Goal: Obtain resource: Download file/media

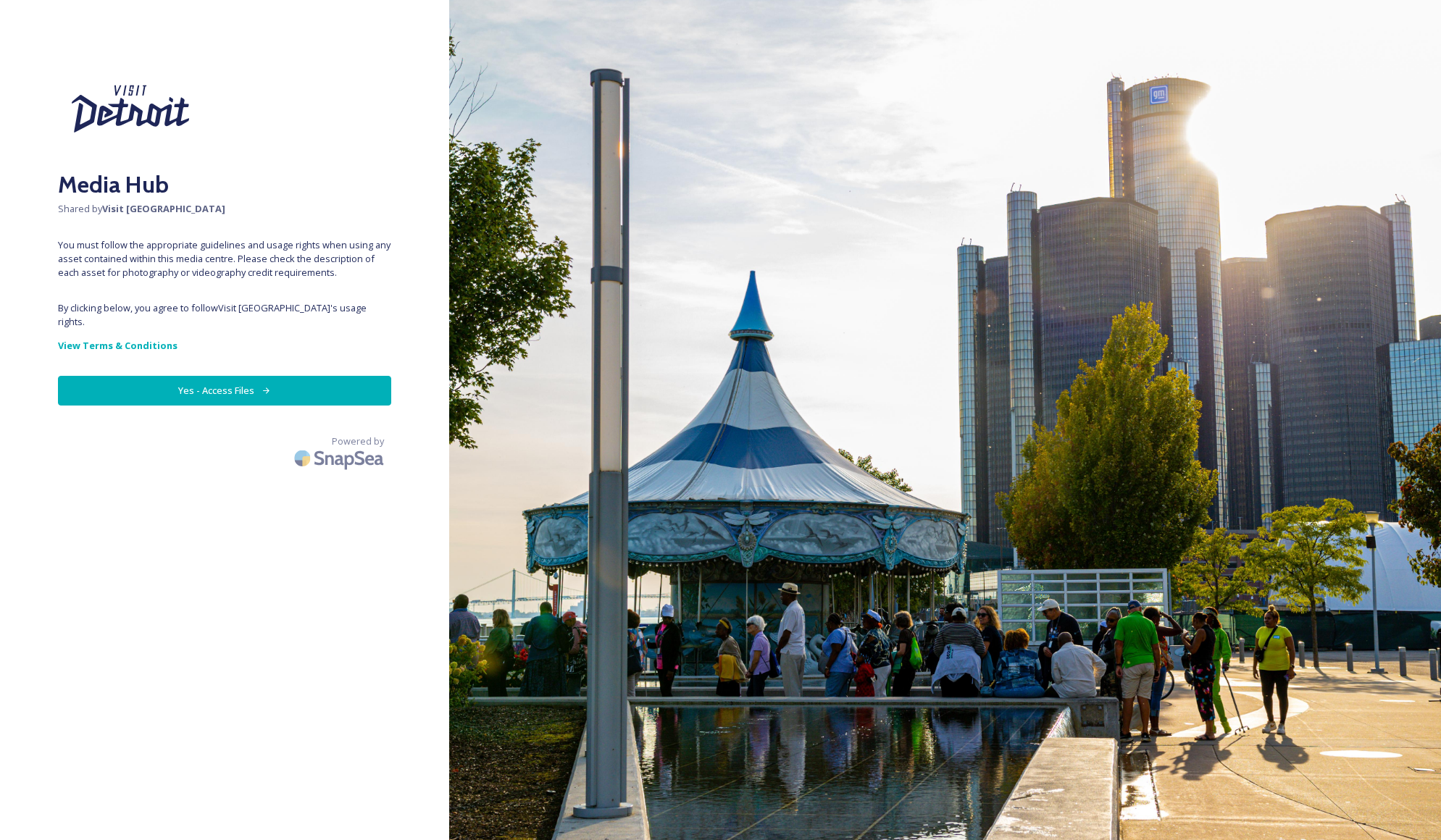
click at [199, 376] on button "Yes - Access Files" at bounding box center [225, 391] width 333 height 30
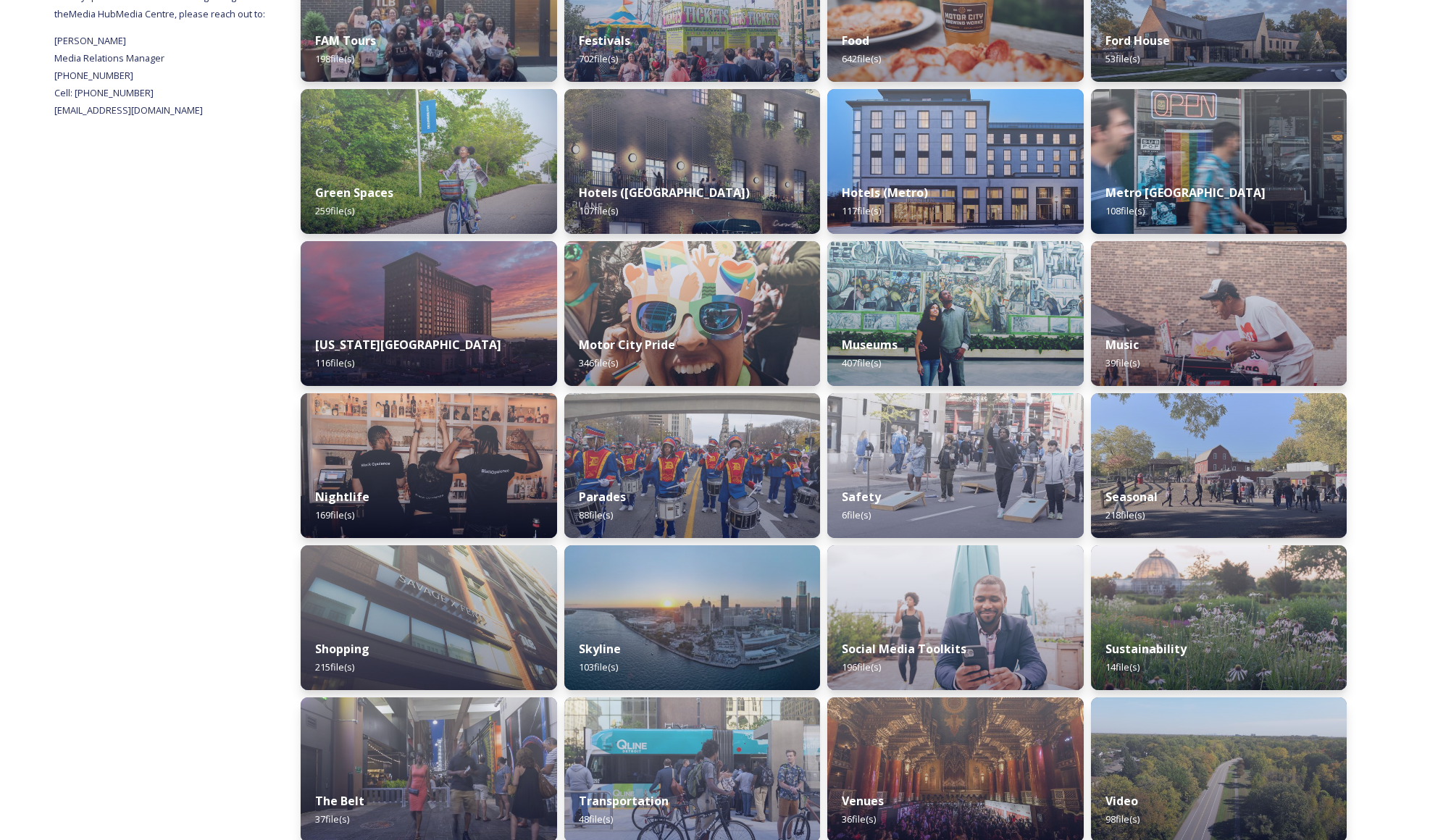
scroll to position [615, 0]
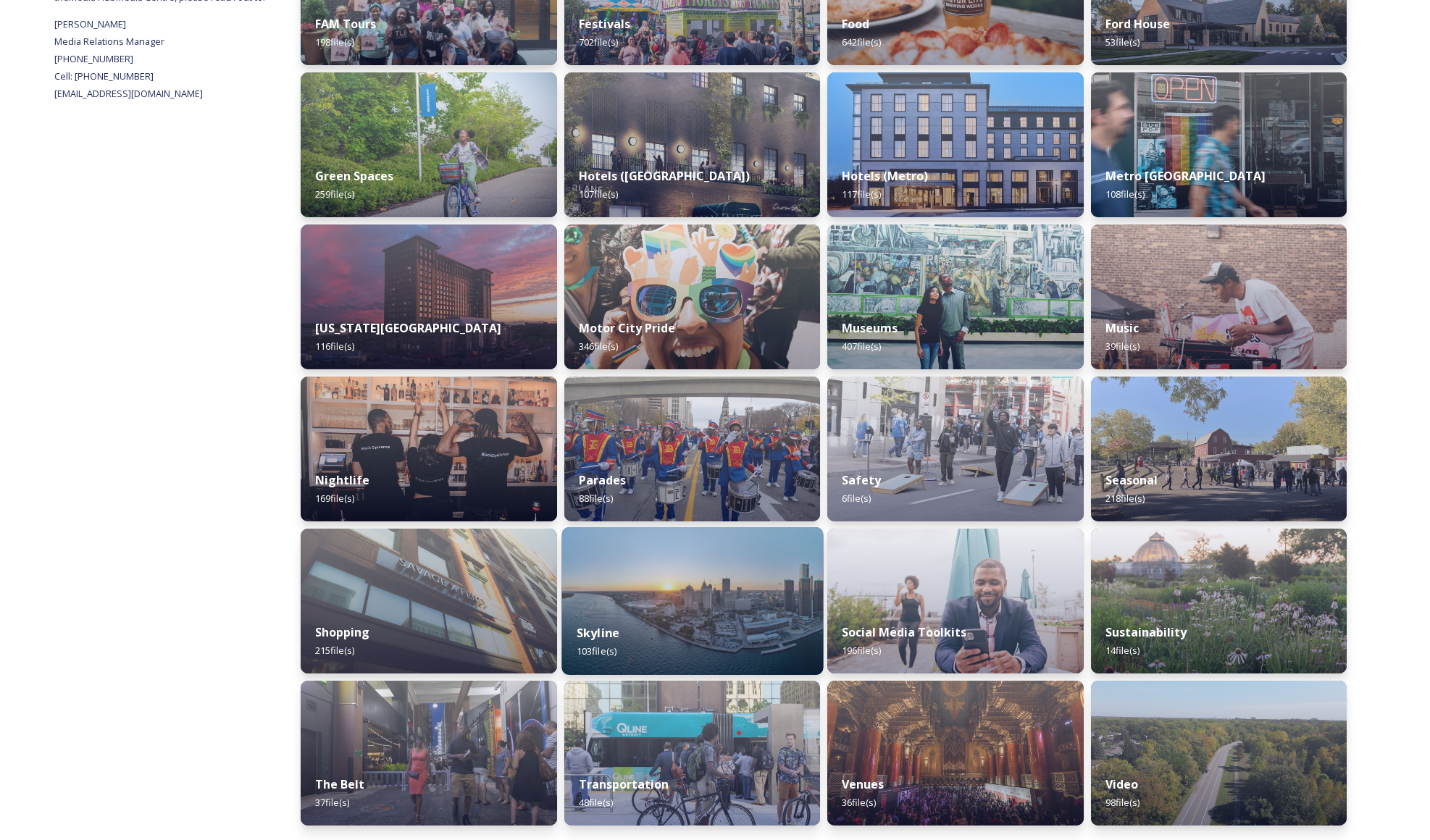
click at [735, 628] on div "Skyline 103 file(s)" at bounding box center [692, 642] width 262 height 66
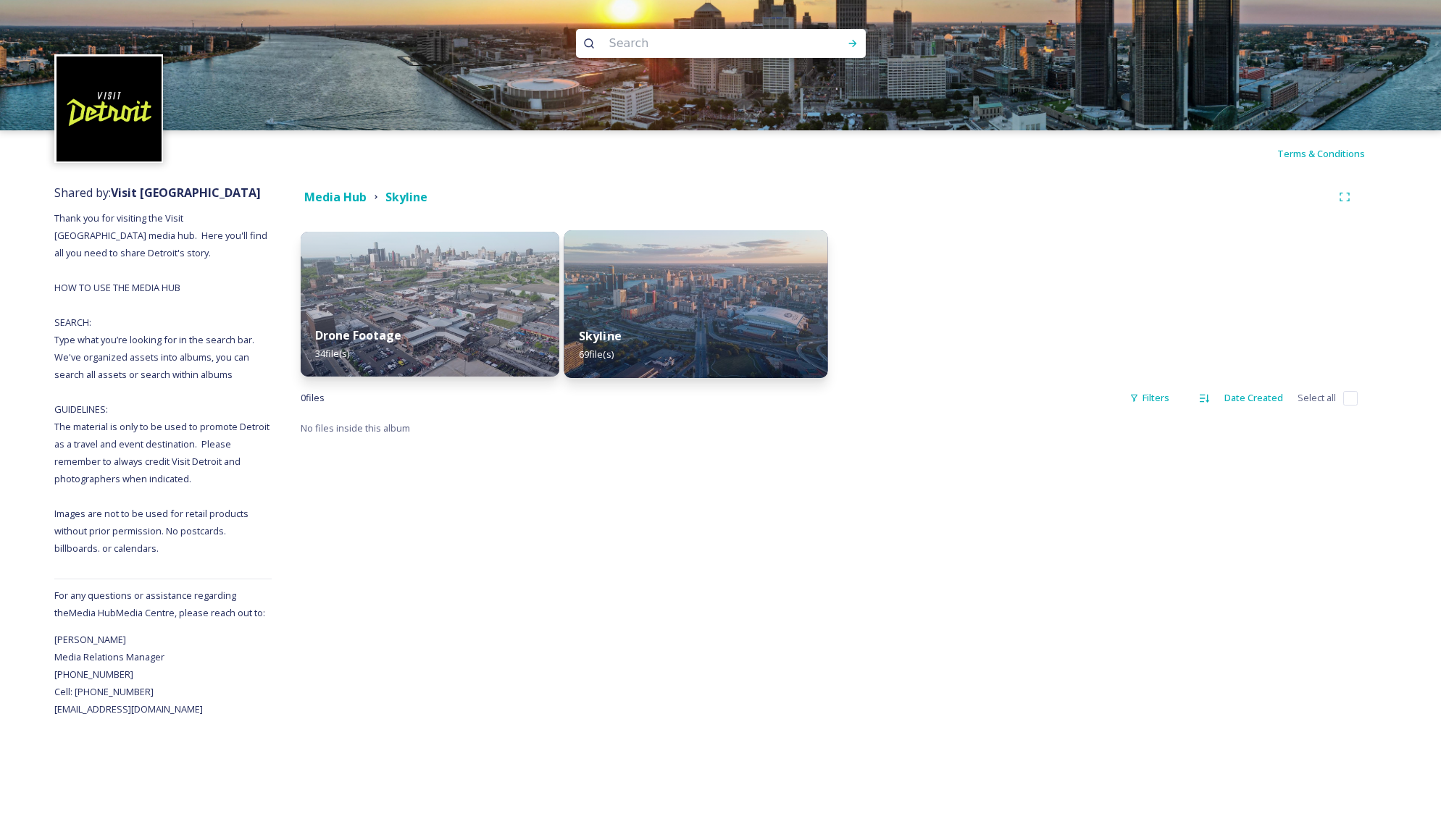
click at [666, 300] on img at bounding box center [696, 303] width 264 height 148
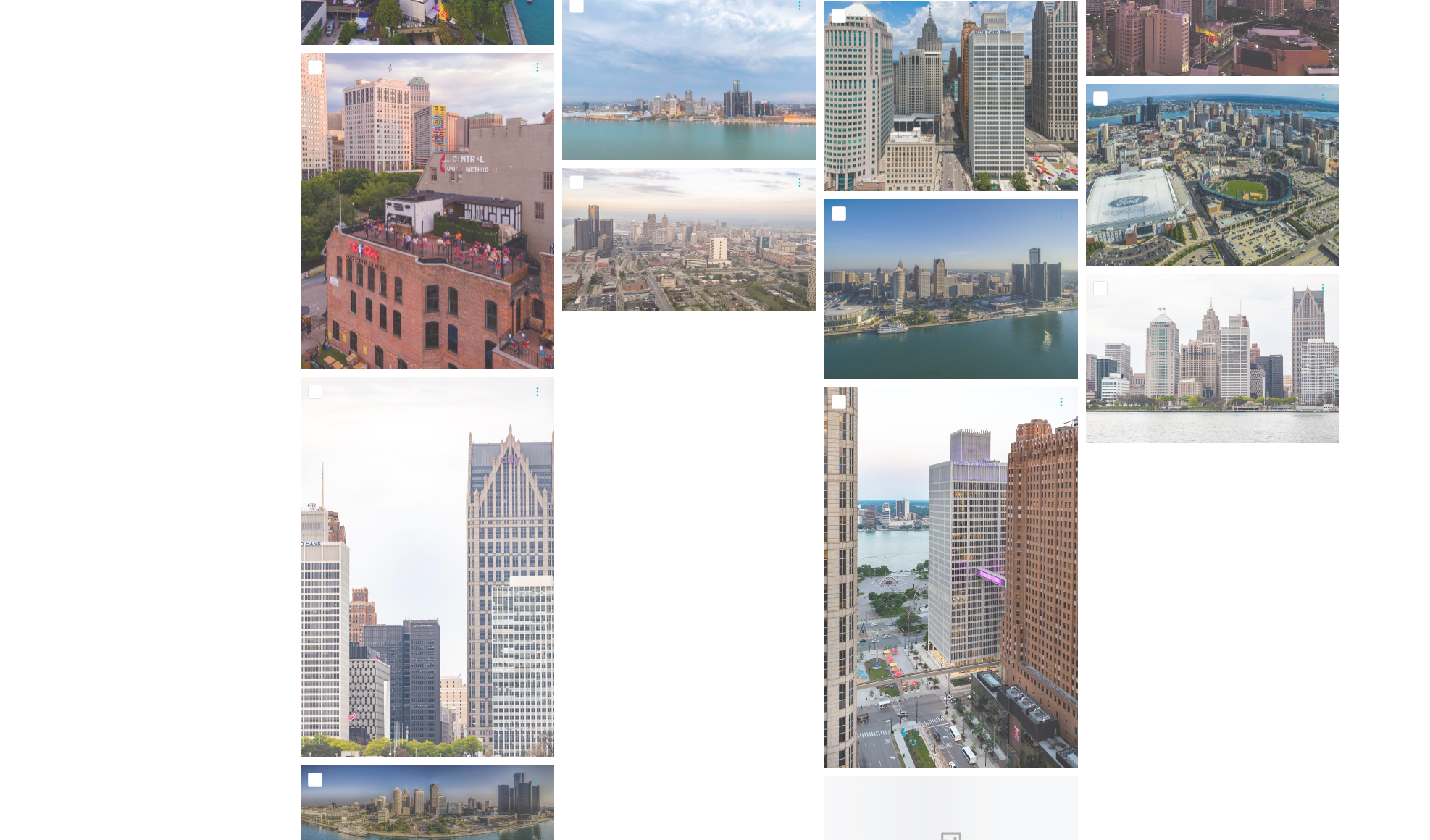
scroll to position [3640, 0]
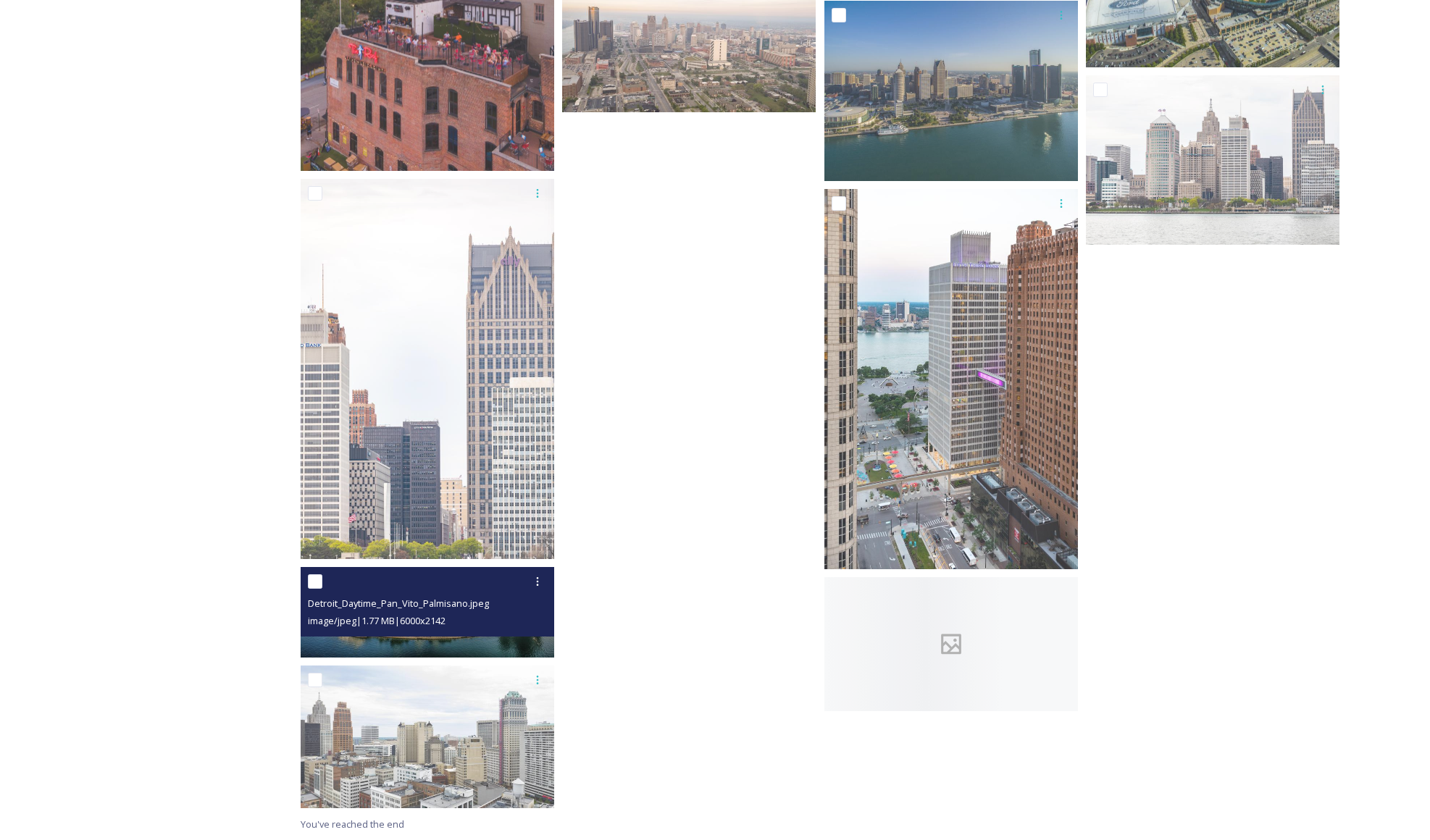
click at [486, 587] on div at bounding box center [429, 581] width 242 height 26
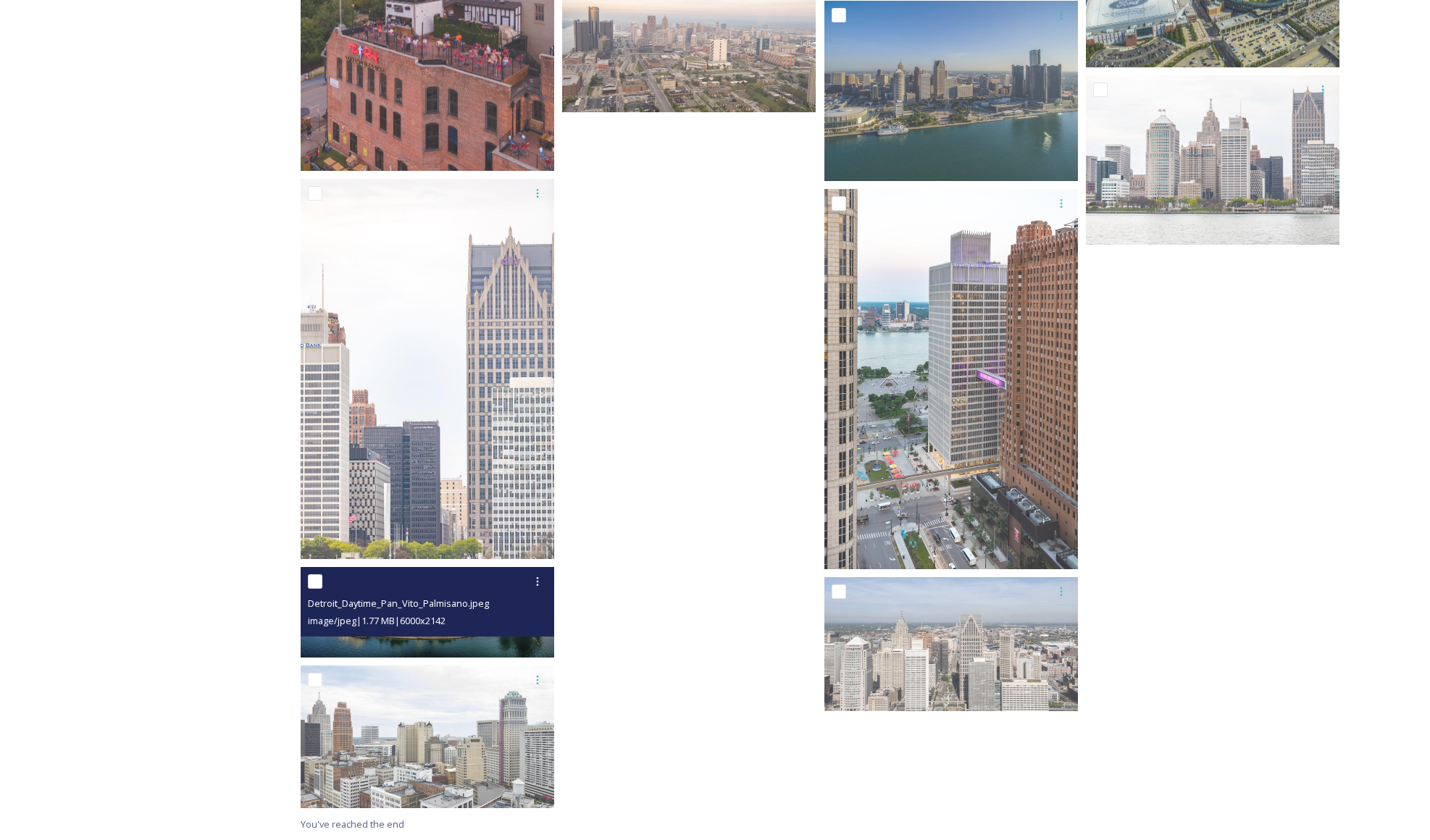
click at [447, 581] on div at bounding box center [429, 581] width 242 height 26
click at [322, 582] on input "checkbox" at bounding box center [315, 582] width 14 height 14
checkbox input "true"
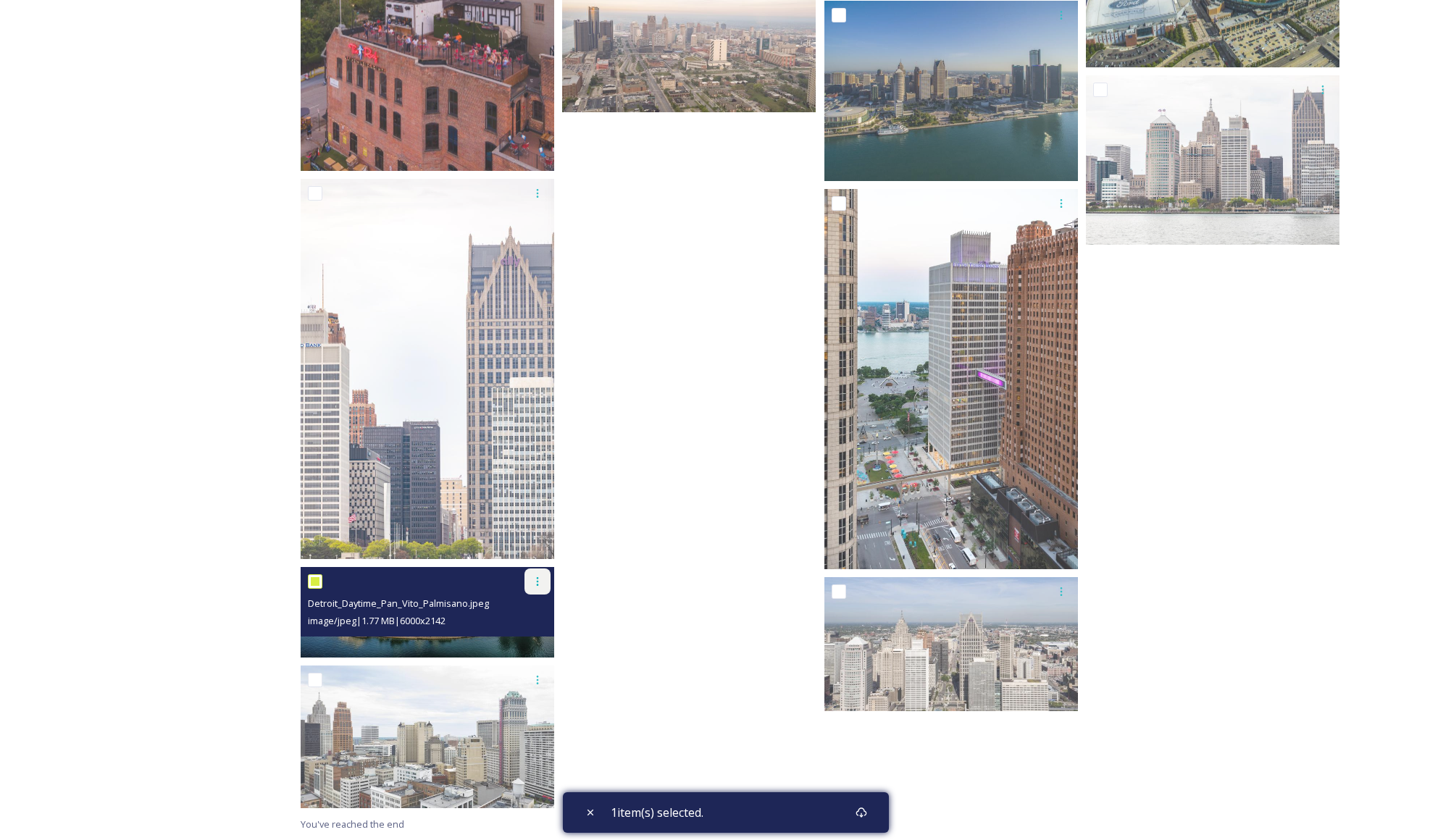
click at [544, 587] on div at bounding box center [537, 581] width 26 height 26
click at [531, 612] on span "View File" at bounding box center [517, 614] width 38 height 14
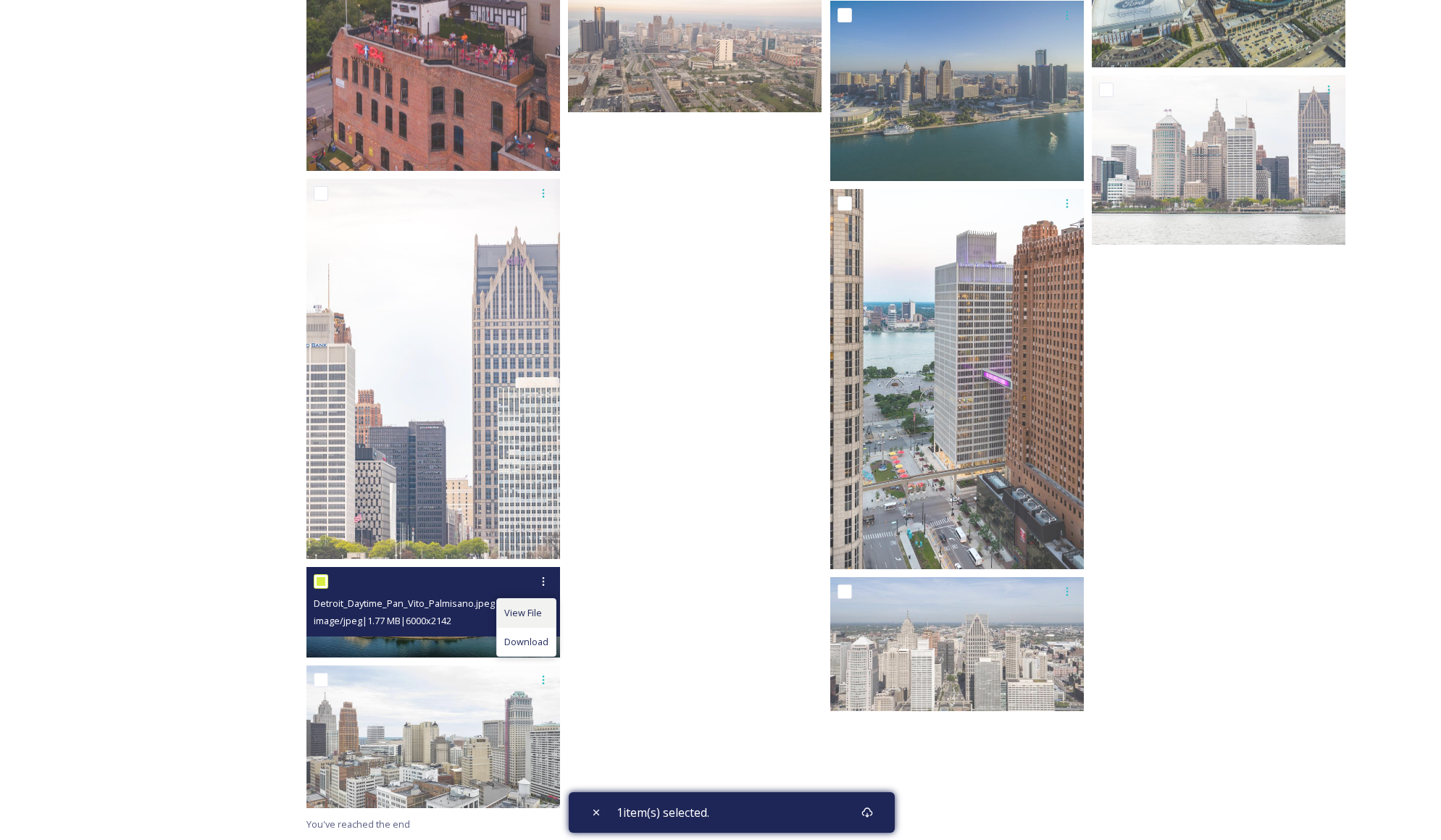
scroll to position [3543, 0]
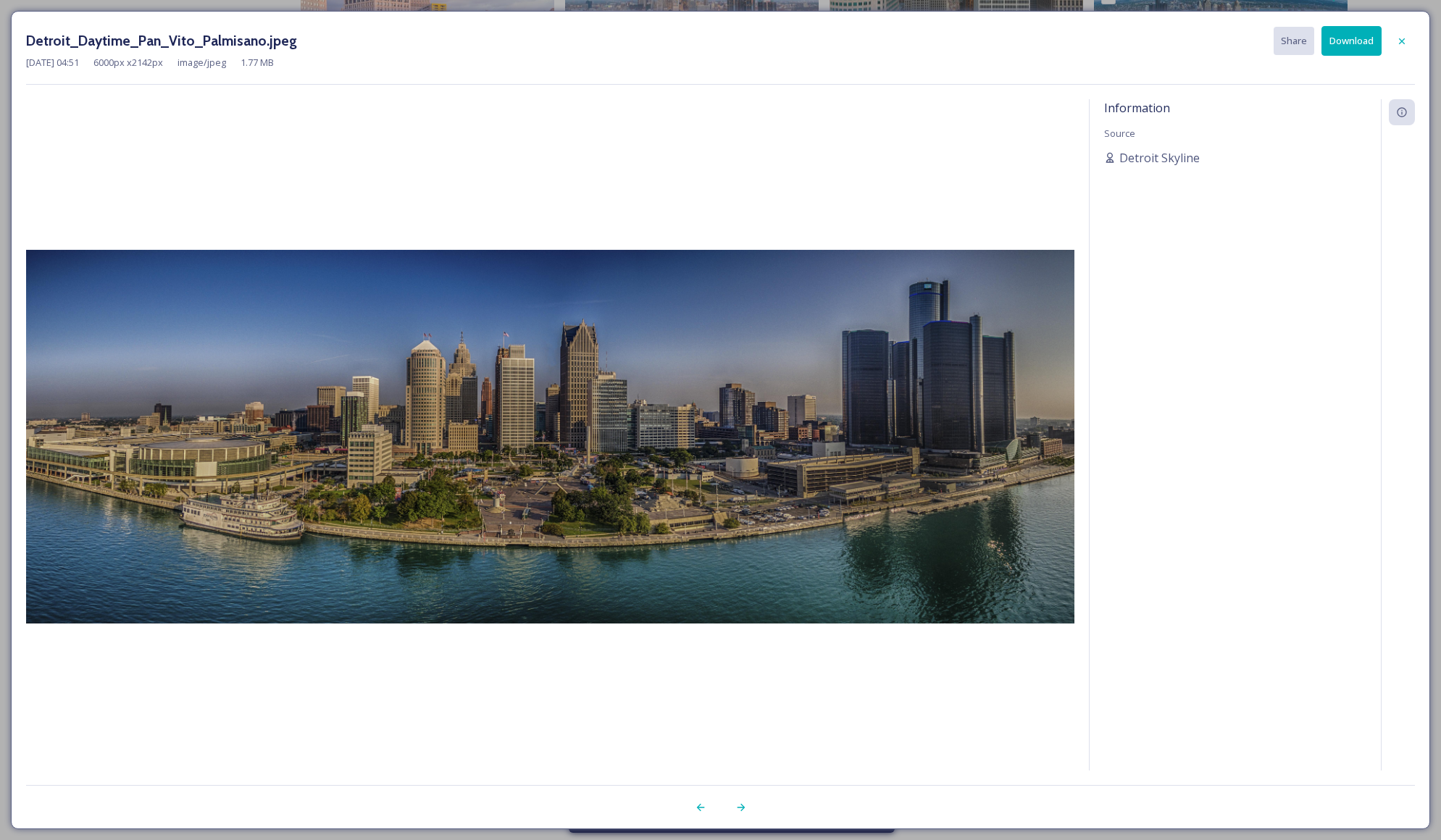
checkbox input "true"
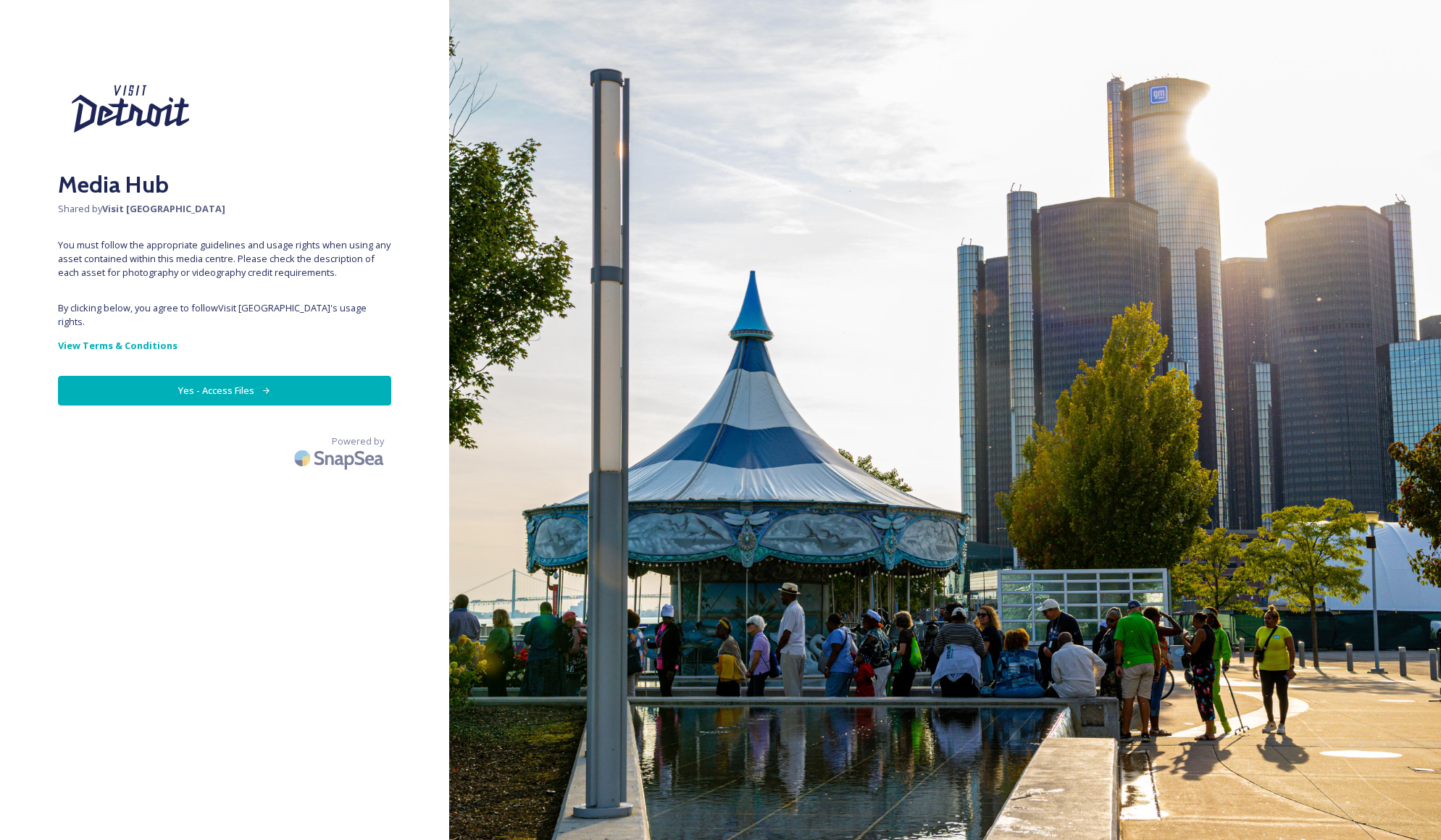
click at [234, 376] on button "Yes - Access Files" at bounding box center [225, 391] width 333 height 30
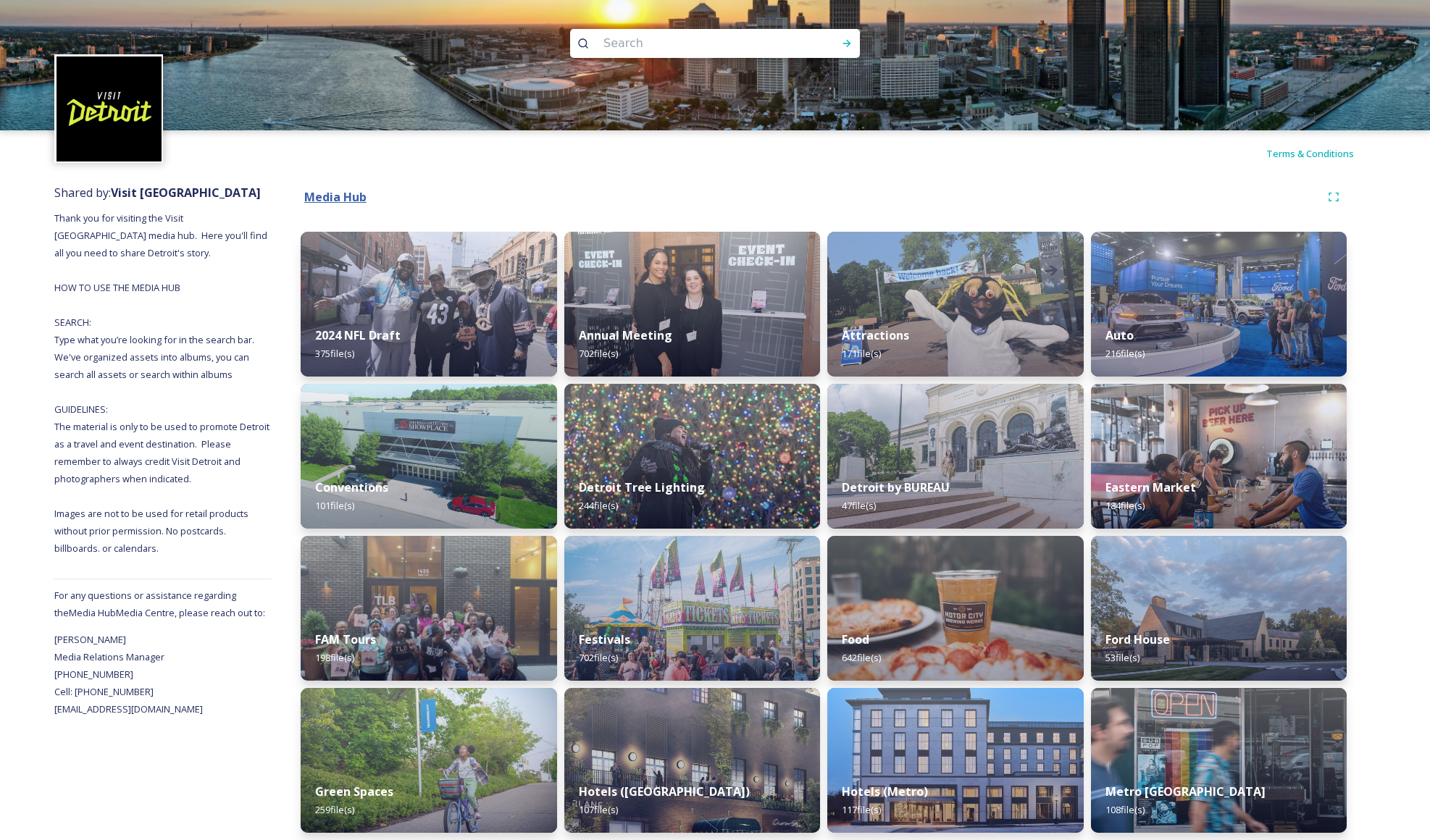
click at [338, 193] on strong "Media Hub" at bounding box center [335, 197] width 62 height 16
click at [639, 52] on input at bounding box center [695, 43] width 198 height 32
type input "logo"
